Goal: Transaction & Acquisition: Purchase product/service

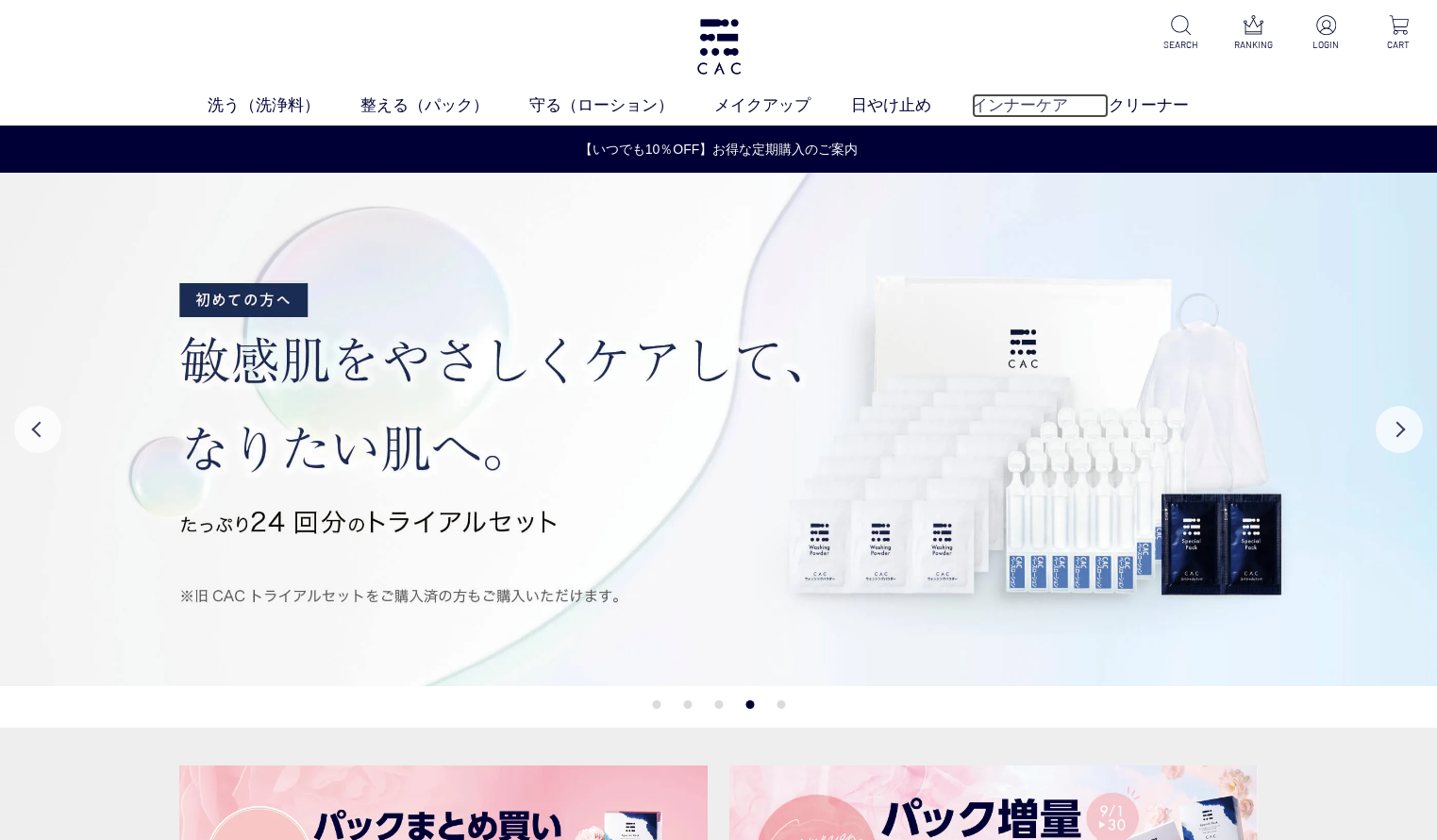
click at [1047, 101] on link "インナーケア" at bounding box center [1041, 106] width 137 height 24
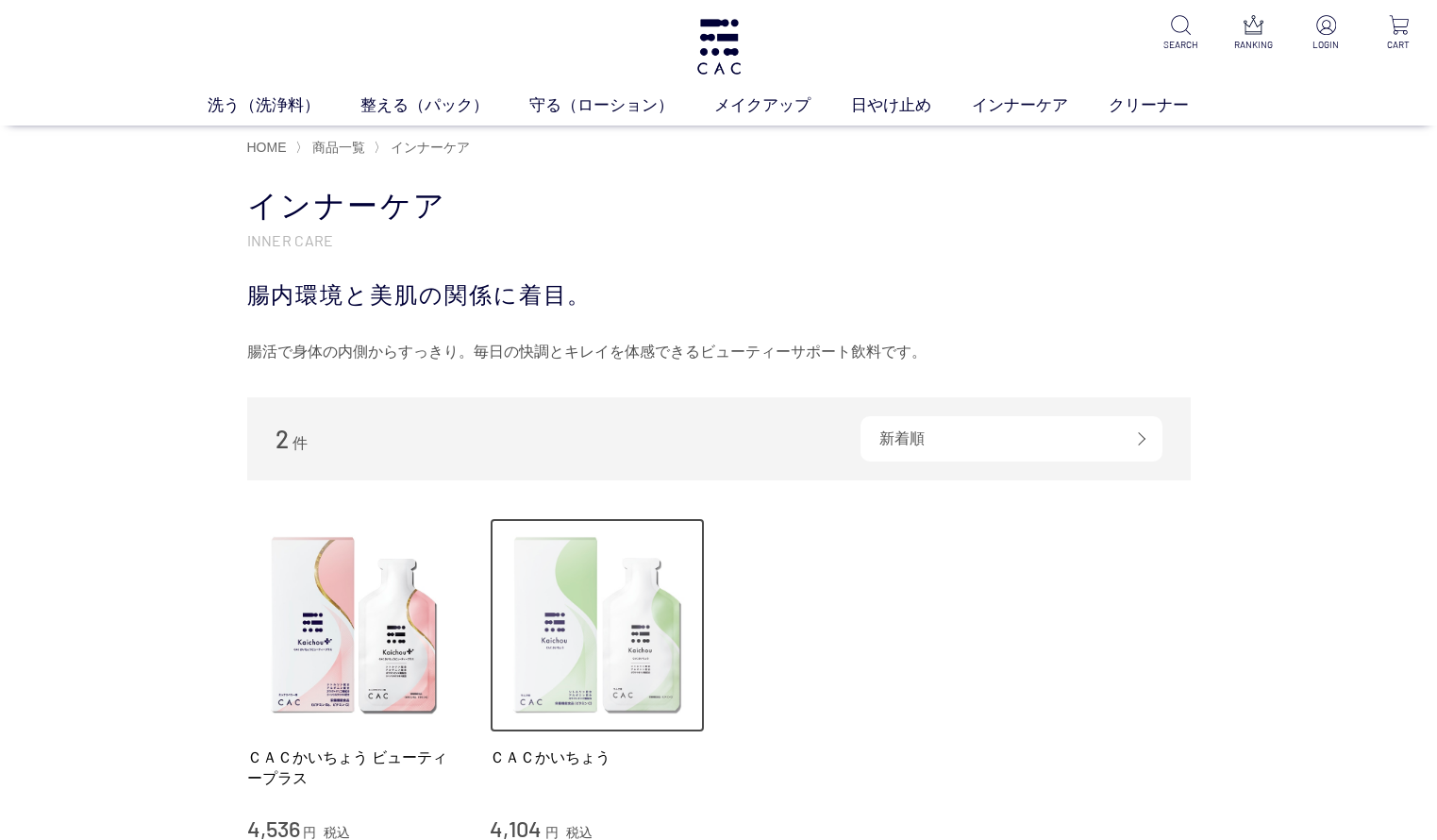
click at [588, 579] on img at bounding box center [598, 626] width 215 height 215
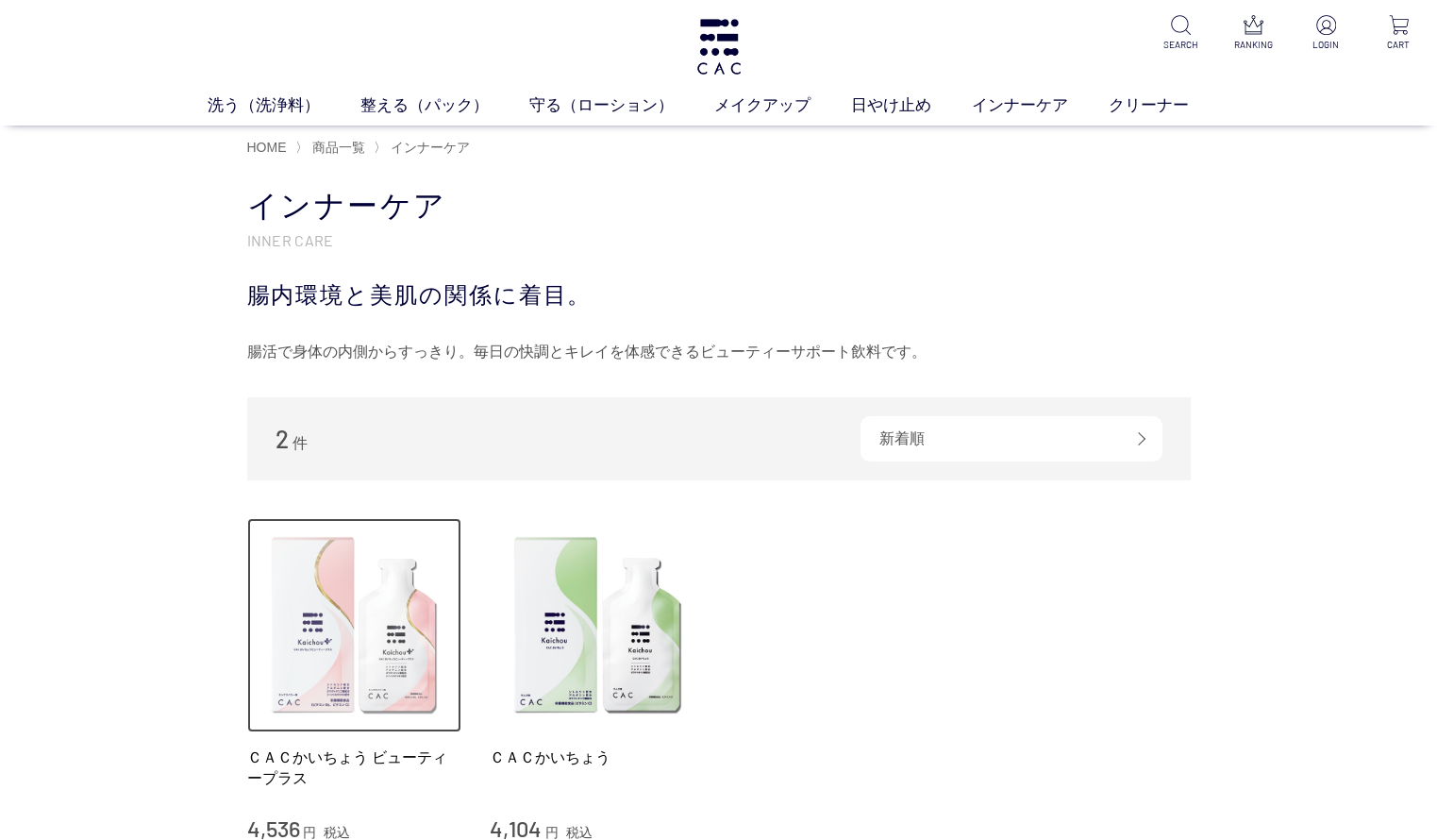
click at [357, 627] on img at bounding box center [355, 626] width 215 height 215
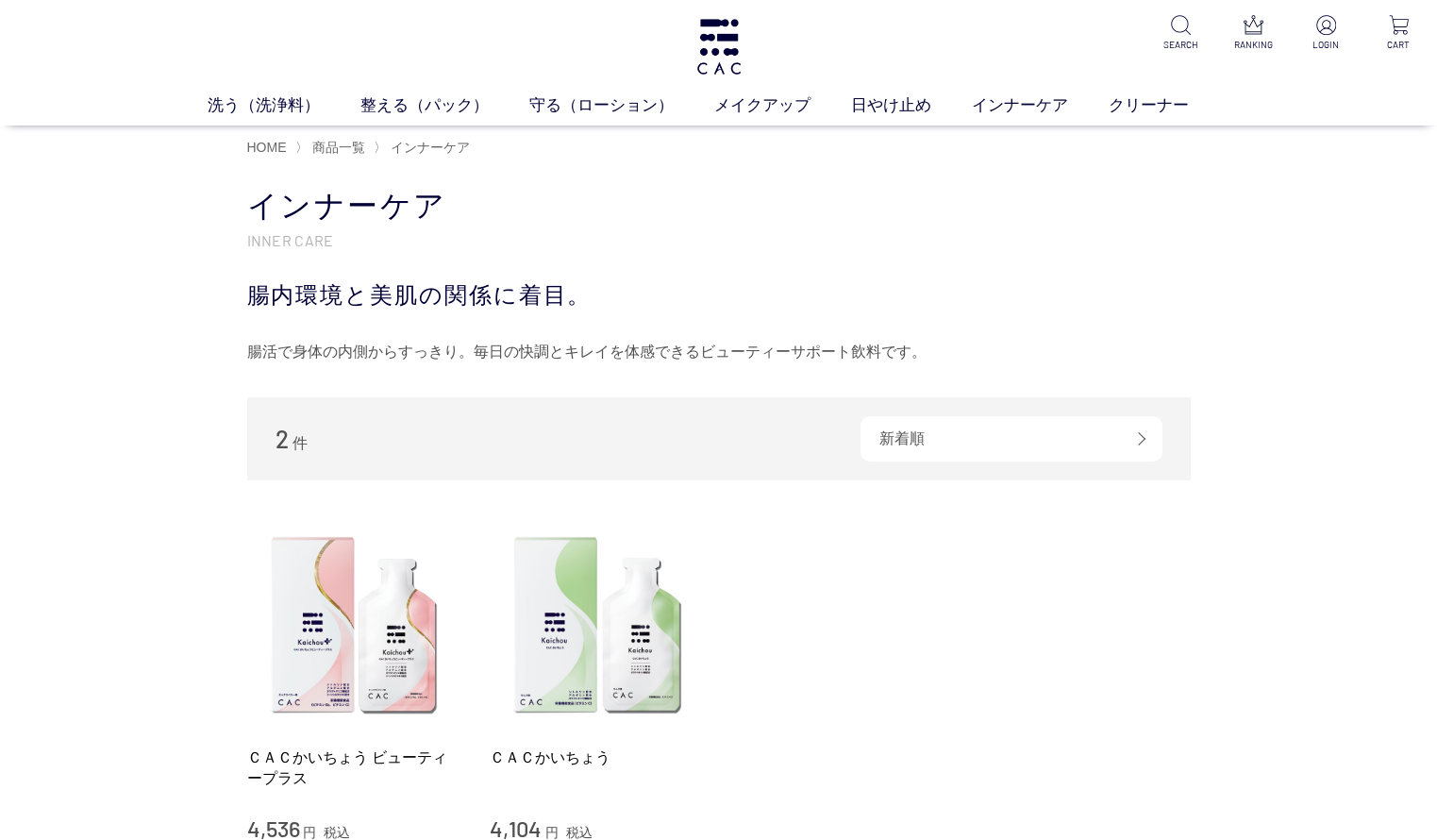
click at [1083, 712] on li "ＣＡＣかいちょう ビューティープラス 4,536 円 税込 ＣＡＣかいちょう 4,104 円 税込" at bounding box center [719, 681] width 944 height 326
